Goal: Check status: Check status

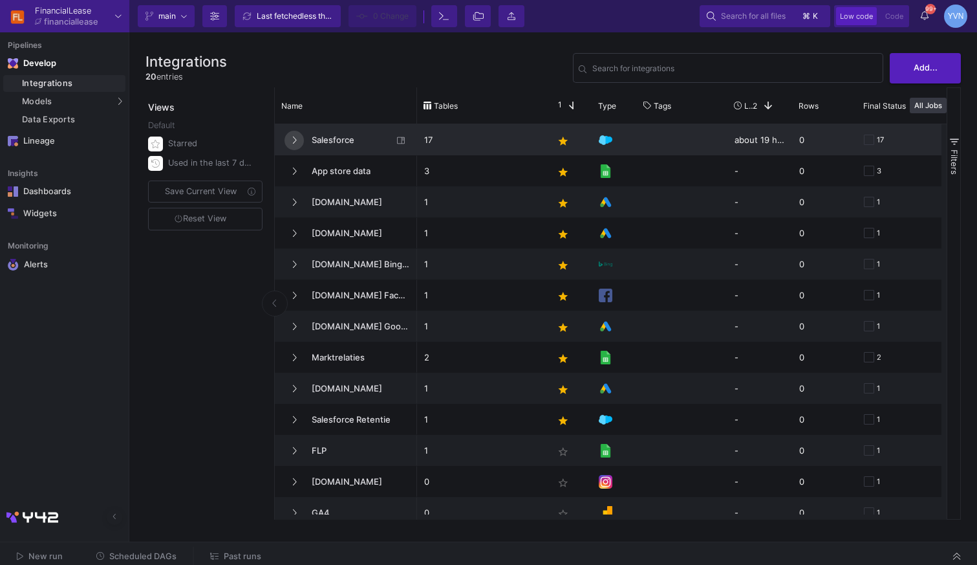
click at [291, 137] on button at bounding box center [294, 140] width 19 height 19
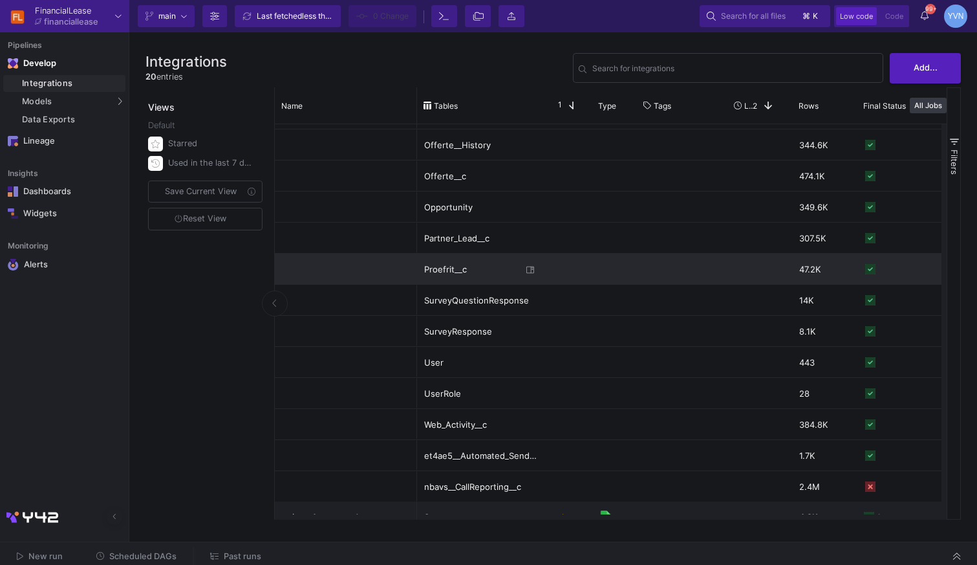
scroll to position [186, 0]
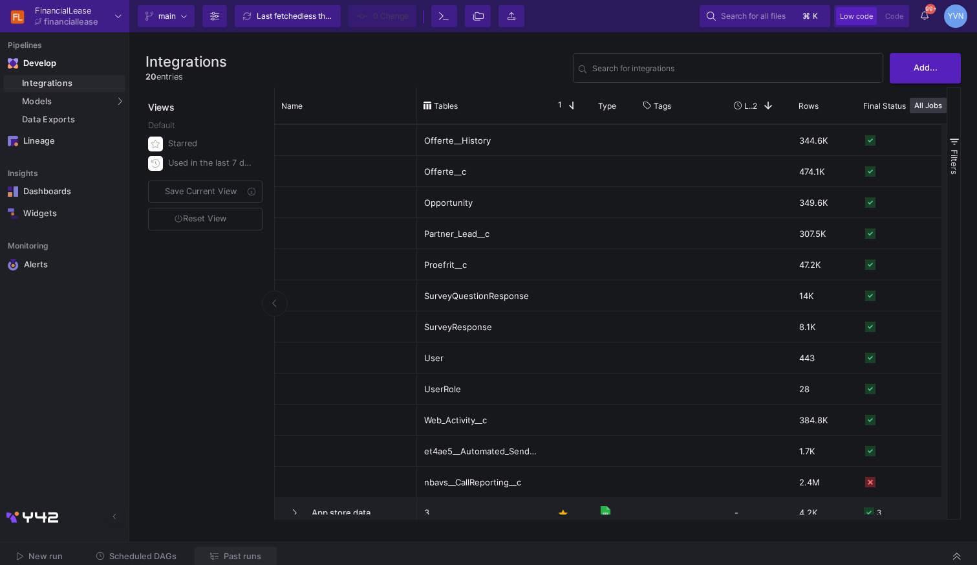
click at [225, 554] on span "Past runs" at bounding box center [243, 556] width 38 height 10
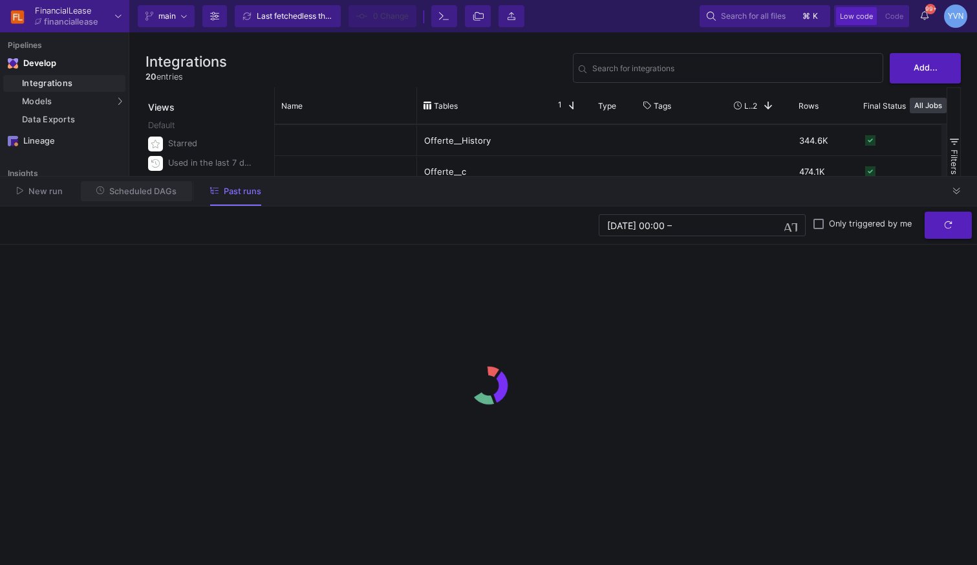
click at [166, 197] on button "Scheduled DAGs" at bounding box center [137, 191] width 112 height 20
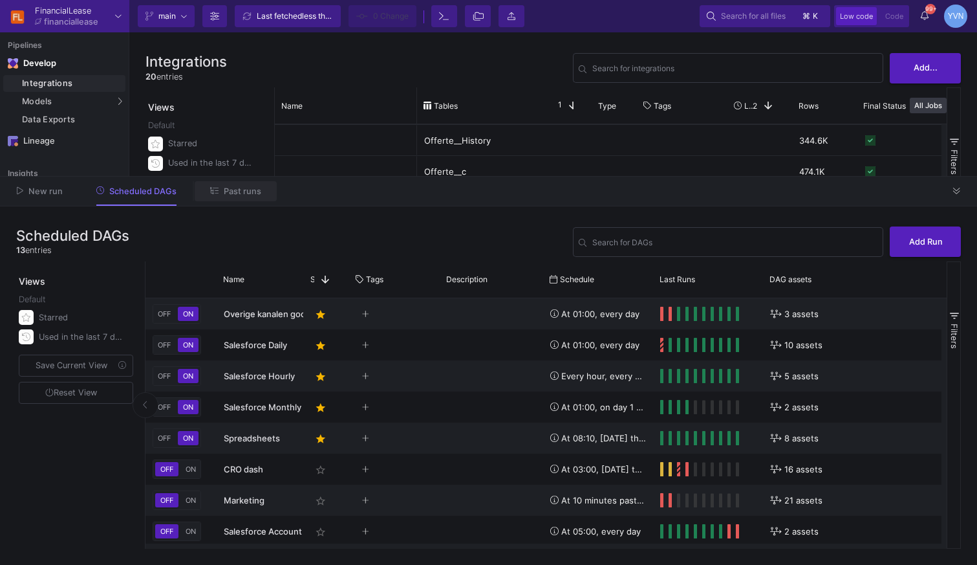
click at [224, 194] on span "Past runs" at bounding box center [243, 191] width 38 height 10
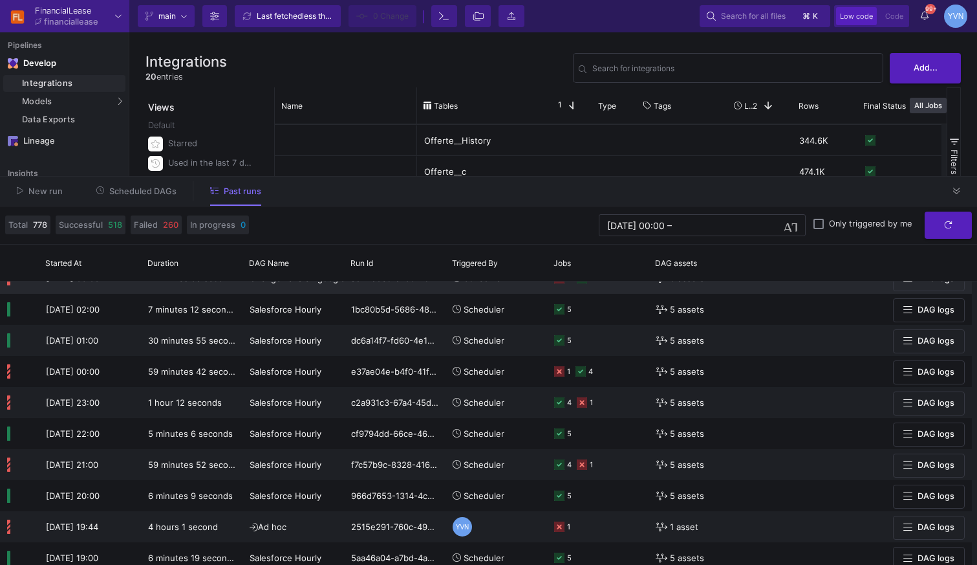
scroll to position [463, 0]
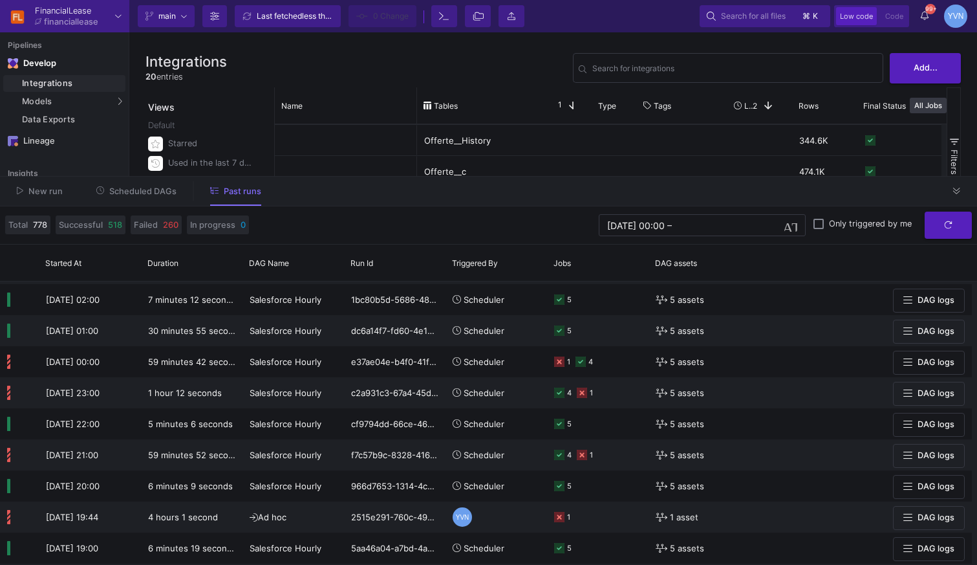
click at [143, 198] on button "Scheduled DAGs" at bounding box center [137, 191] width 112 height 20
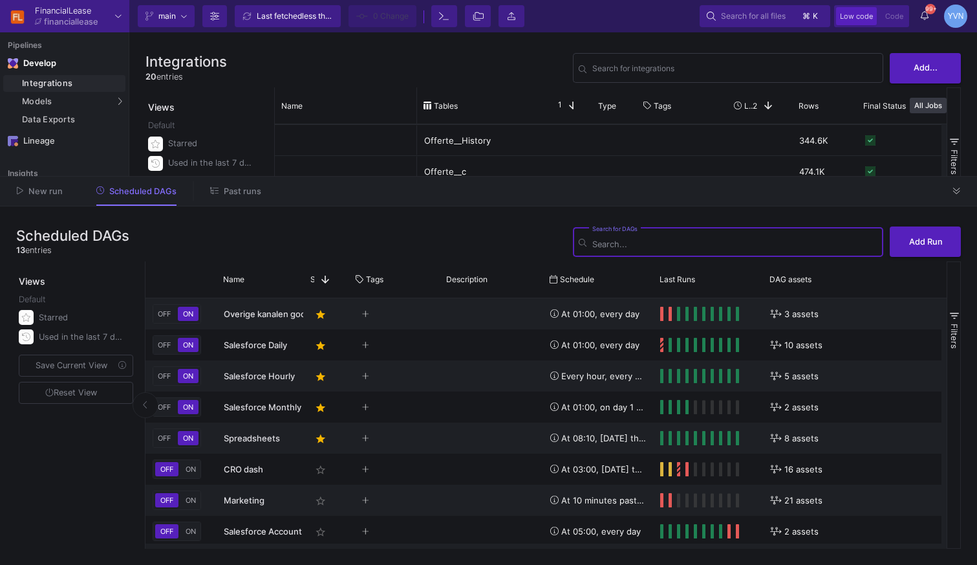
click at [231, 190] on span "Past runs" at bounding box center [243, 191] width 38 height 10
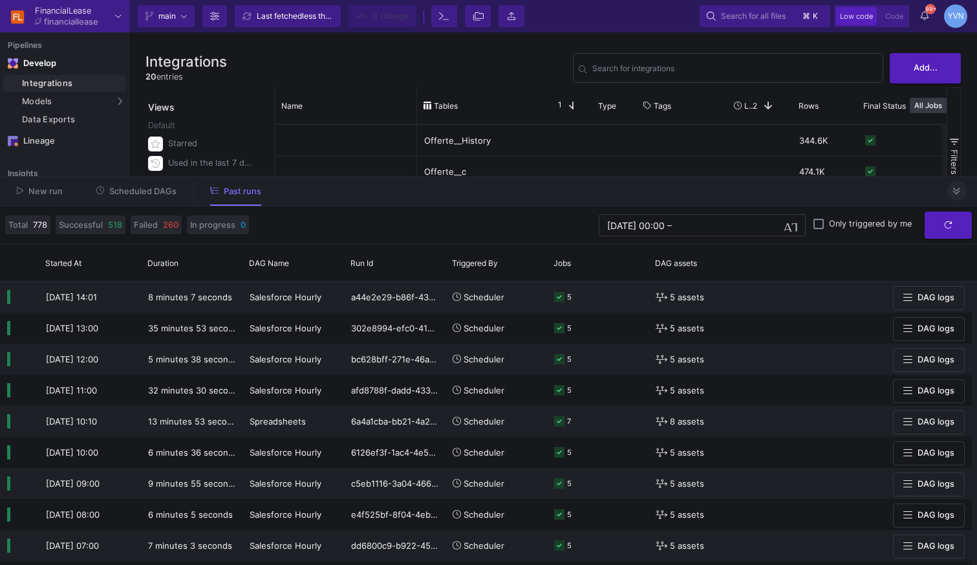
click at [961, 197] on button at bounding box center [957, 190] width 19 height 19
